Goal: Information Seeking & Learning: Learn about a topic

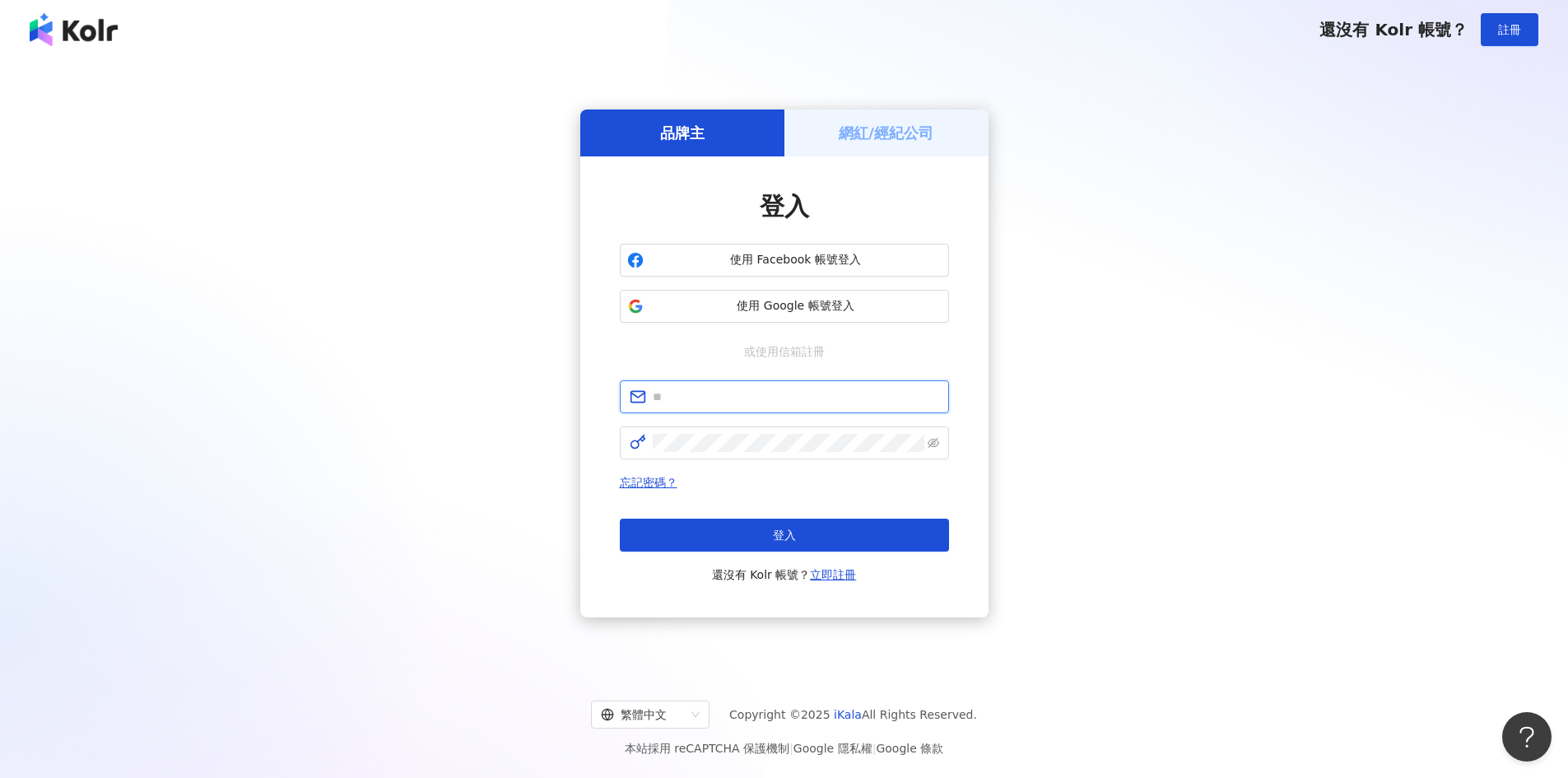
click at [757, 397] on input "text" at bounding box center [796, 397] width 286 height 18
click at [881, 143] on h5 "網紅/經紀公司" at bounding box center [886, 133] width 95 height 21
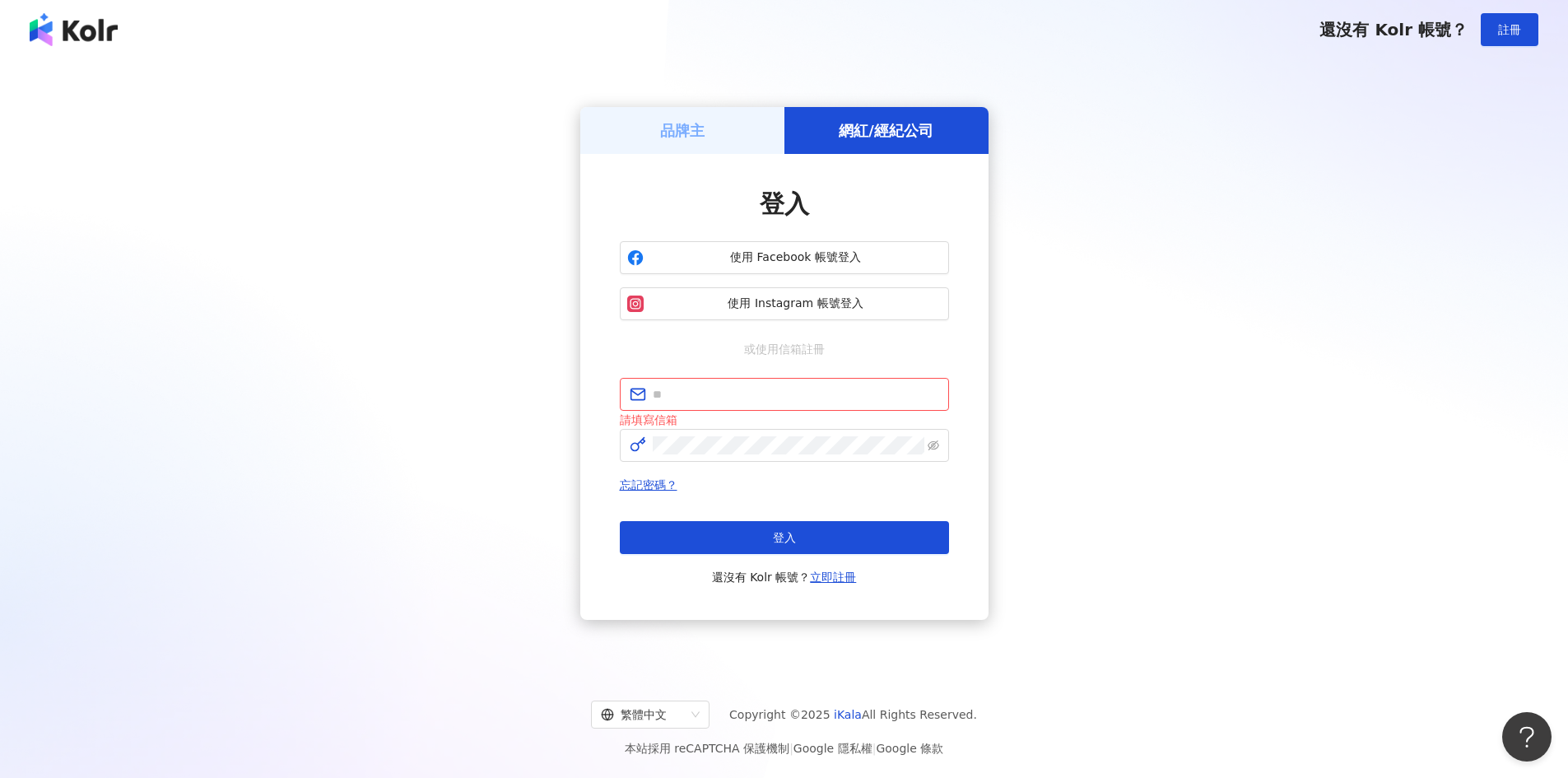
click at [714, 128] on div "品牌主" at bounding box center [682, 131] width 204 height 47
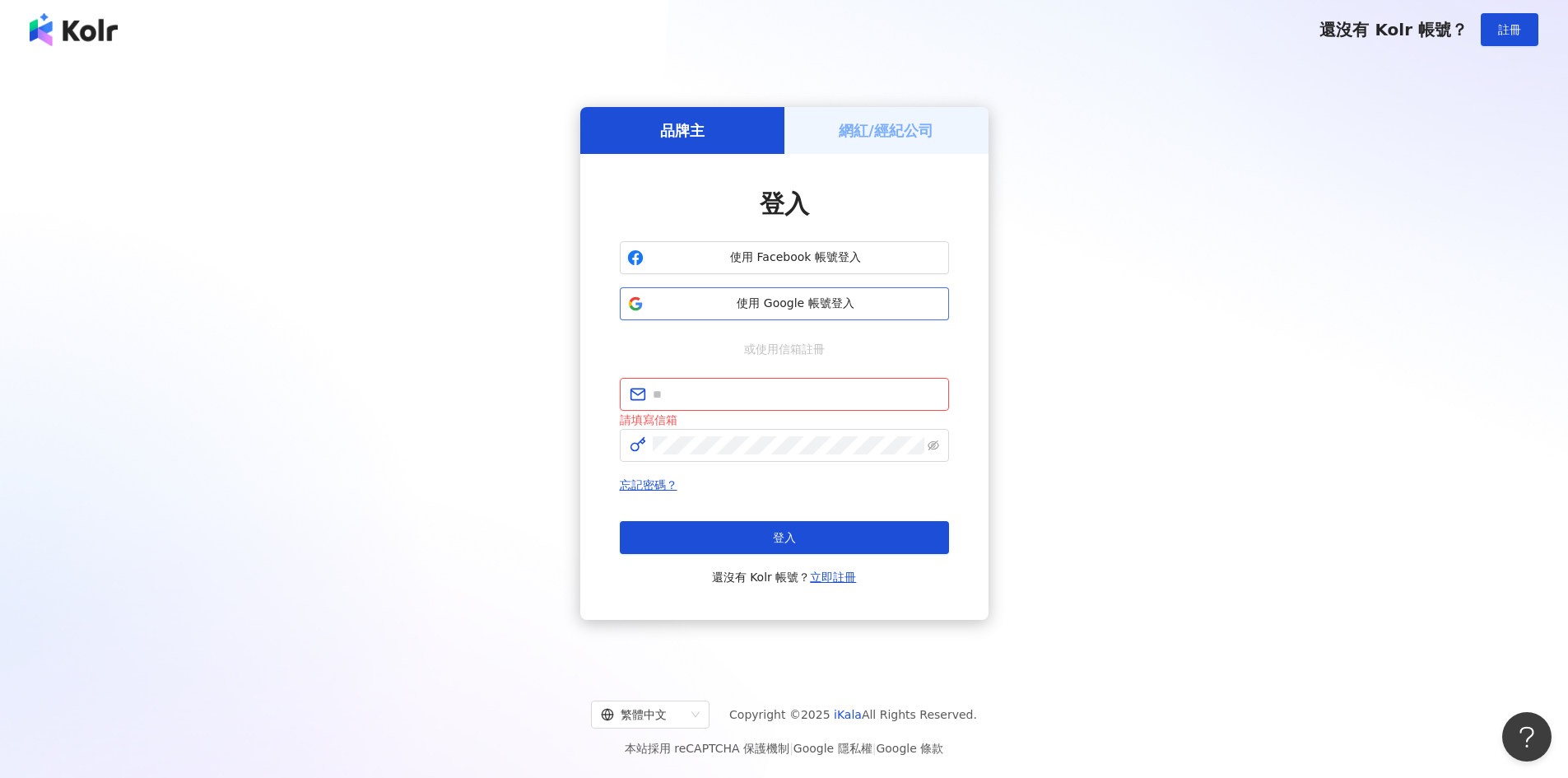
click at [830, 312] on span "使用 Google 帳號登入" at bounding box center [796, 304] width 291 height 17
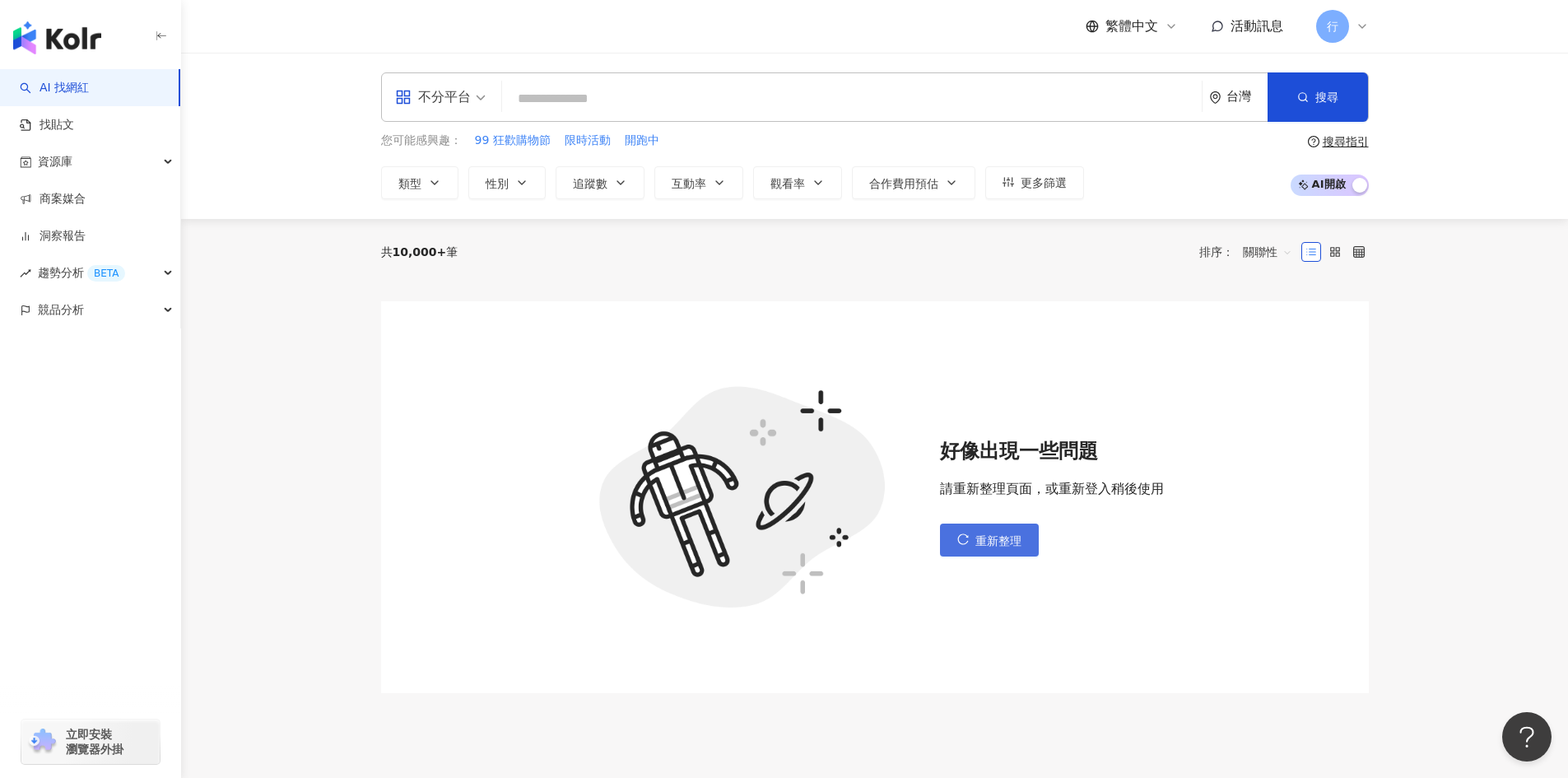
click at [1002, 547] on span "重新整理" at bounding box center [998, 541] width 46 height 13
click at [1001, 545] on span "重新整理" at bounding box center [998, 541] width 46 height 13
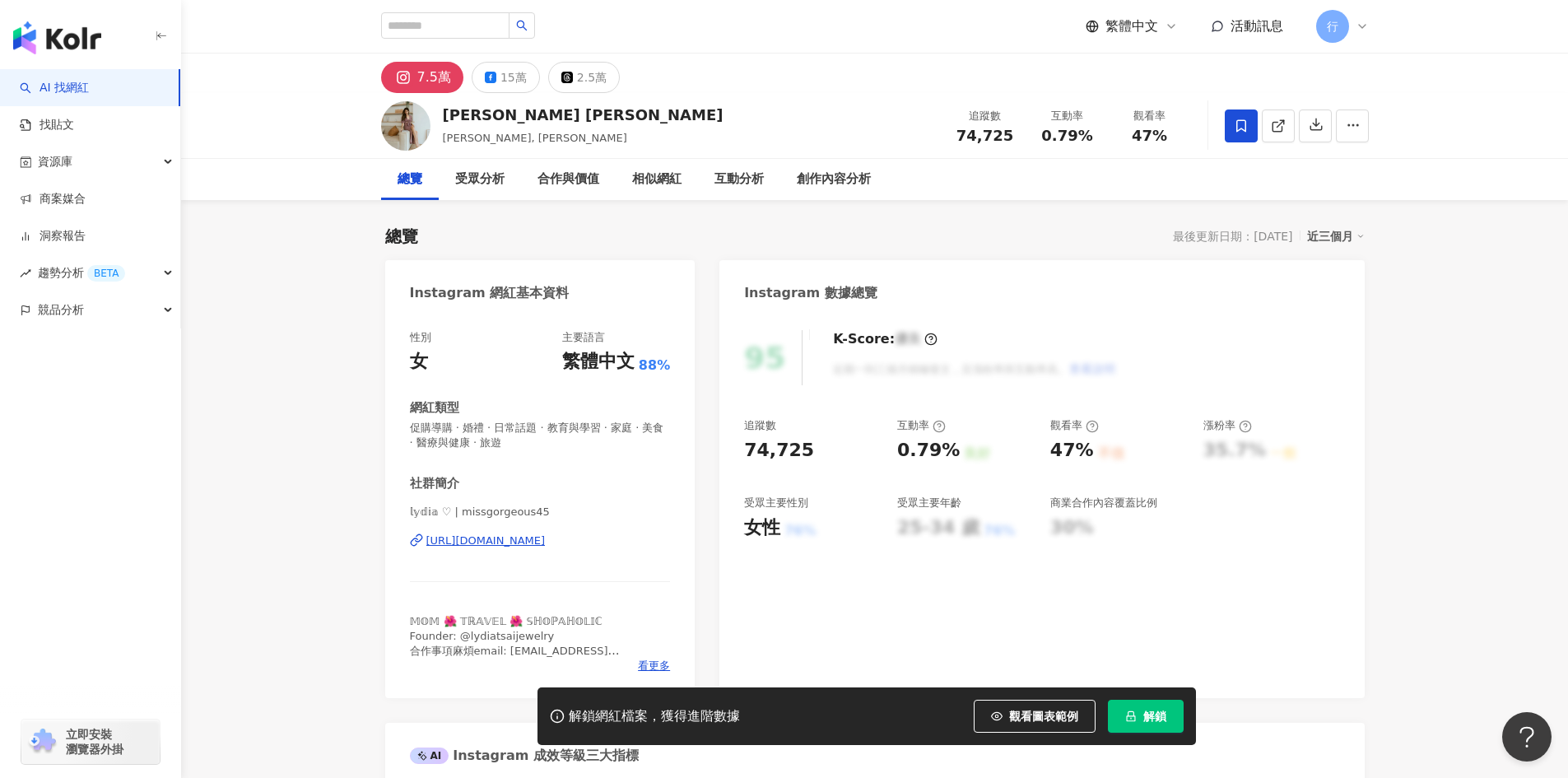
click at [546, 545] on div "https://www.instagram.com/missgorgeous45/" at bounding box center [486, 541] width 120 height 15
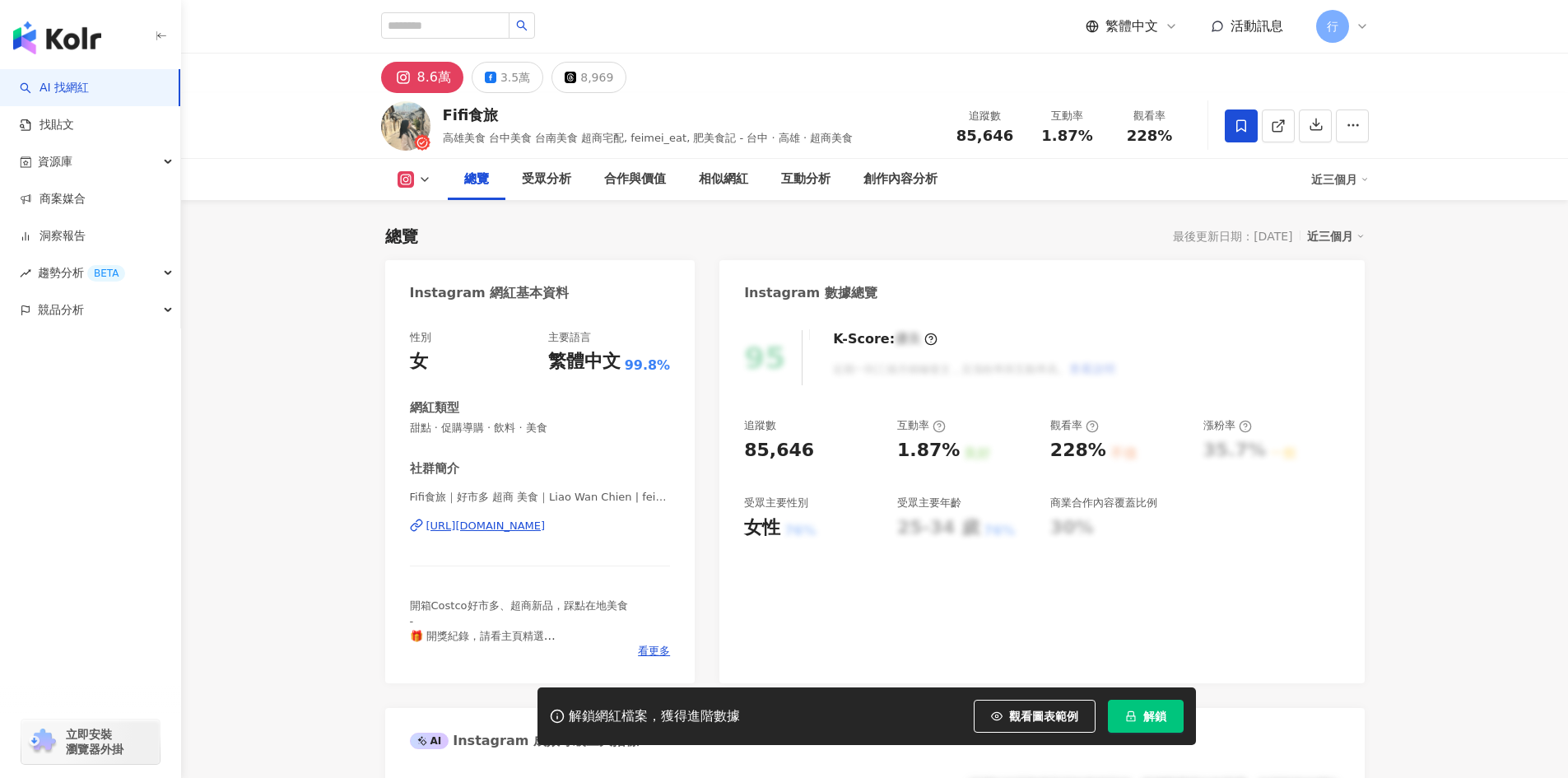
scroll to position [823, 0]
